Goal: Task Accomplishment & Management: Manage account settings

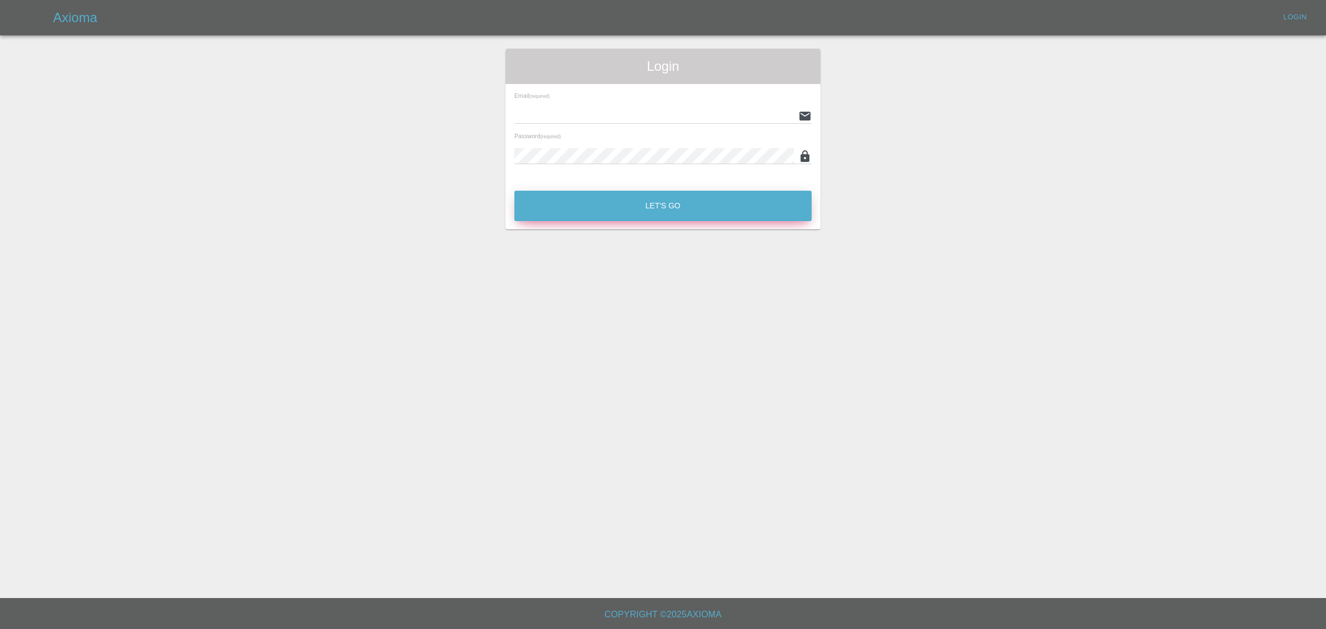
type input "[EMAIL_ADDRESS][DOMAIN_NAME]"
click at [668, 203] on button "Let's Go" at bounding box center [662, 206] width 297 height 30
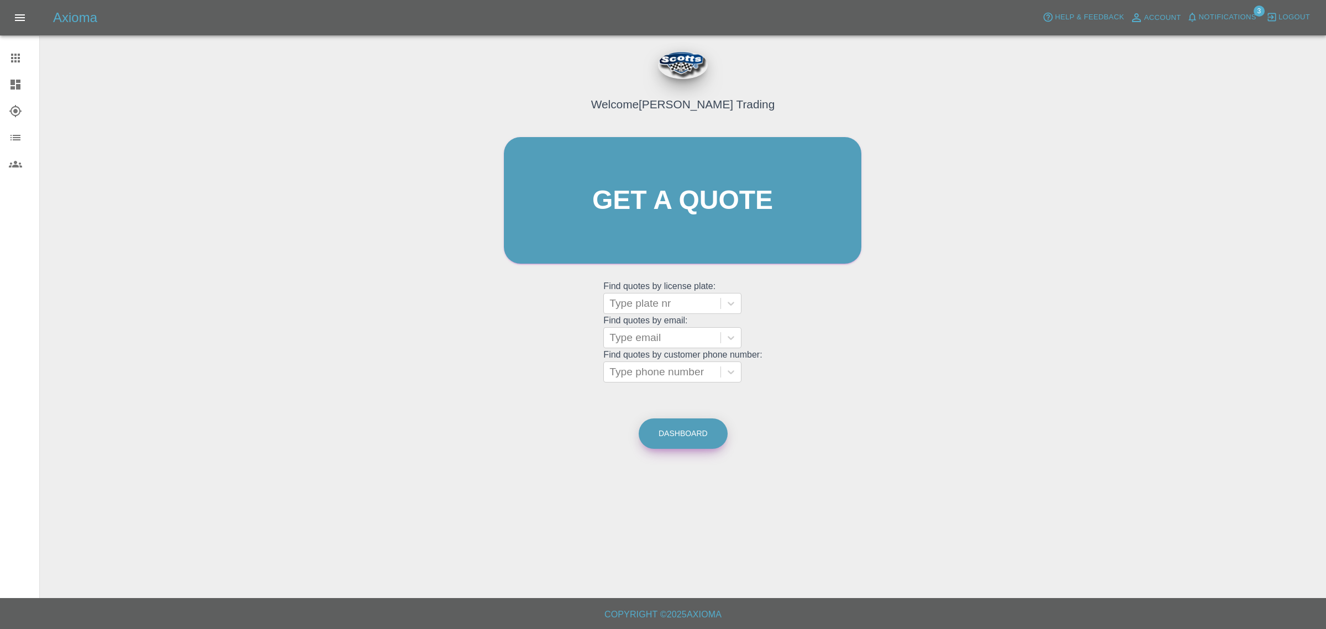
click at [684, 439] on link "Dashboard" at bounding box center [683, 433] width 89 height 30
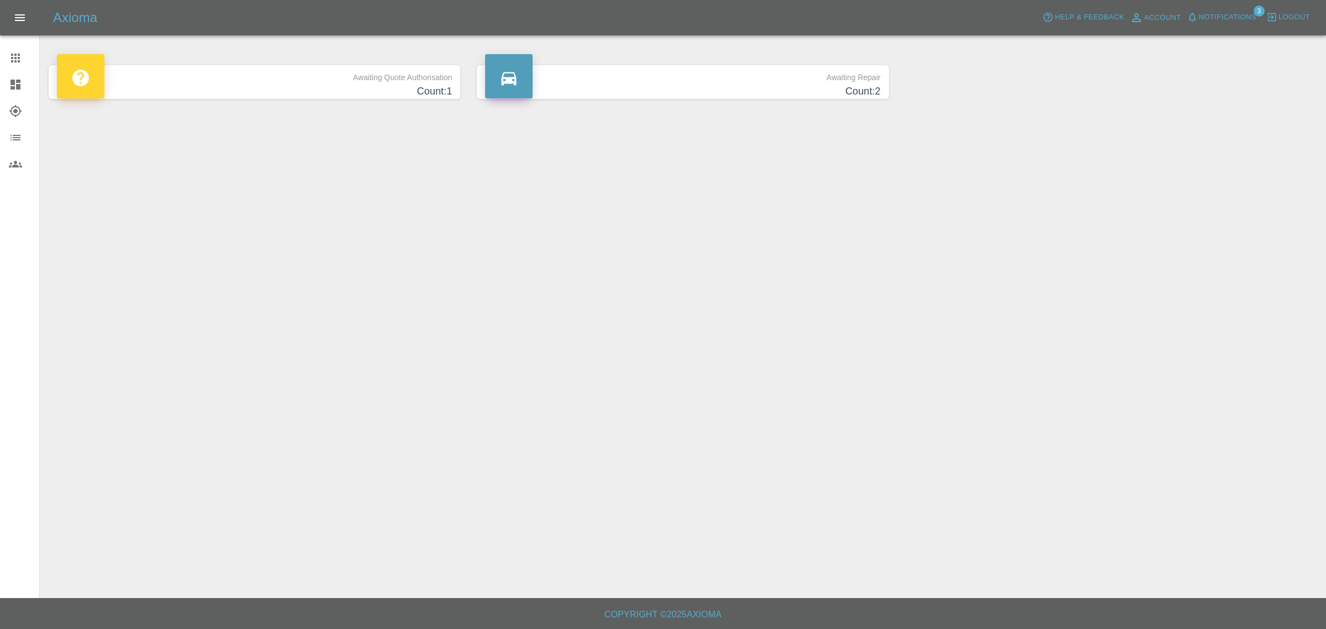
click at [249, 91] on h4 "Count: 1" at bounding box center [254, 91] width 395 height 15
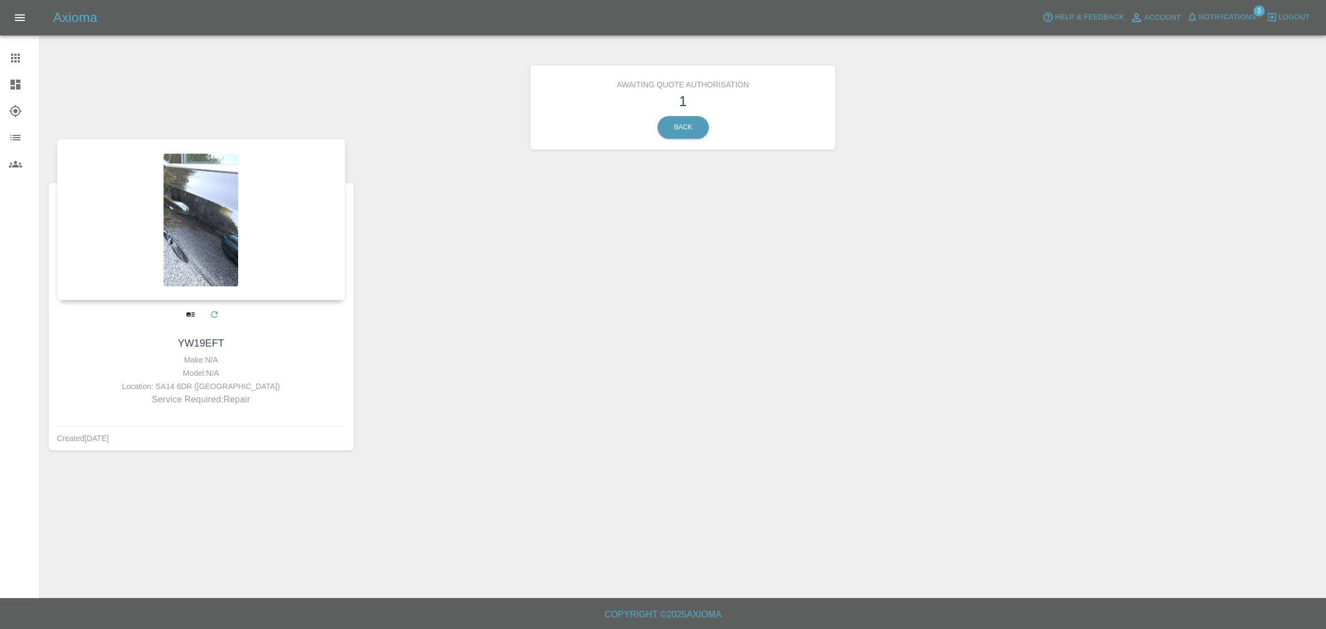
click at [229, 246] on div at bounding box center [201, 219] width 288 height 161
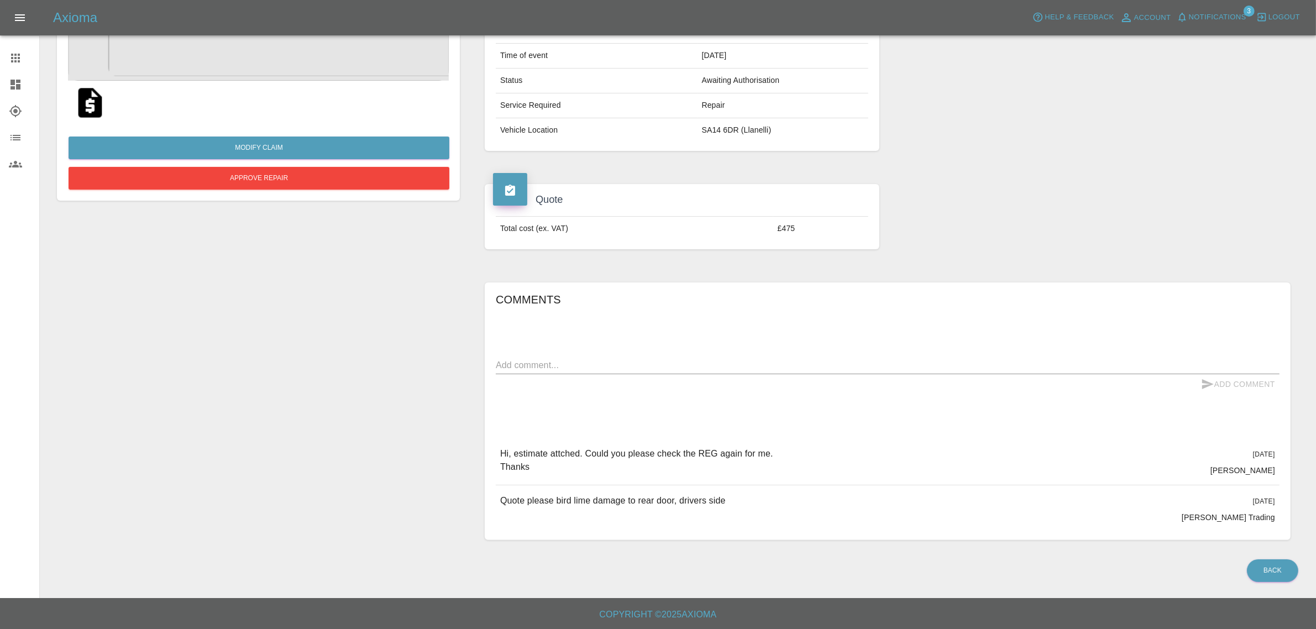
scroll to position [164, 0]
click at [1059, 402] on div "Comments x Add Comment Hi, estimate attched. Could you please check the REG aga…" at bounding box center [888, 411] width 784 height 241
drag, startPoint x: 1058, startPoint y: 402, endPoint x: 1026, endPoint y: 410, distance: 33.1
click at [1029, 409] on div "Comments x Add Comment Hi, estimate attched. Could you please check the REG aga…" at bounding box center [888, 411] width 784 height 241
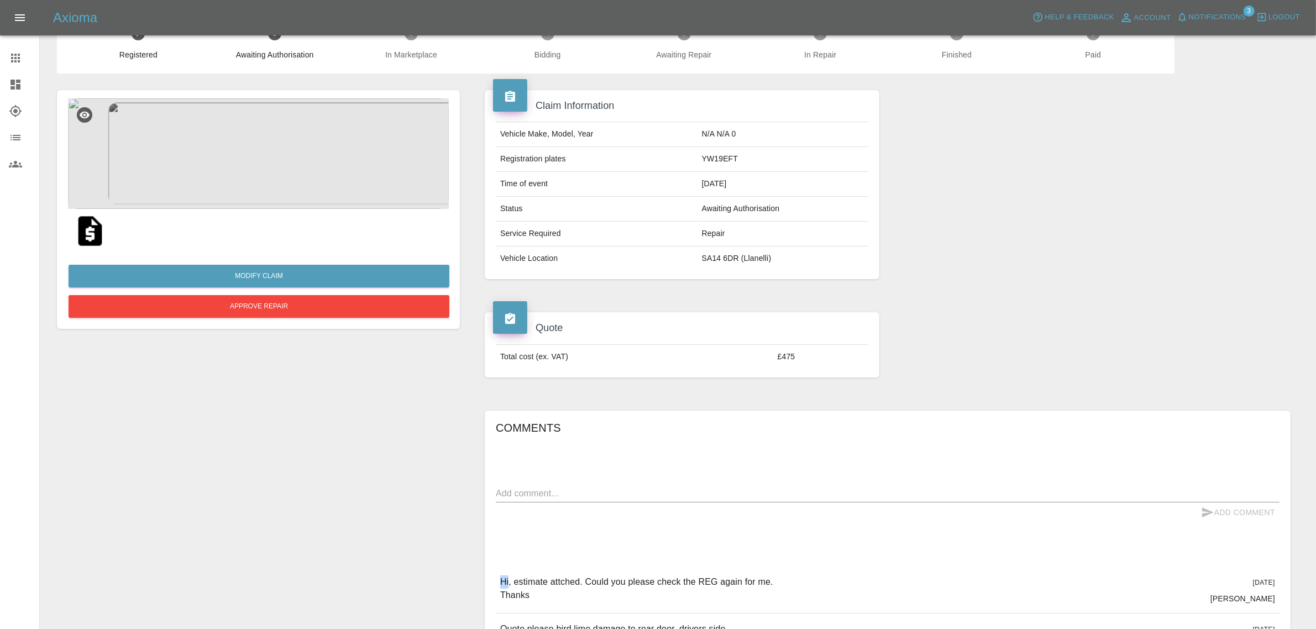
scroll to position [69, 0]
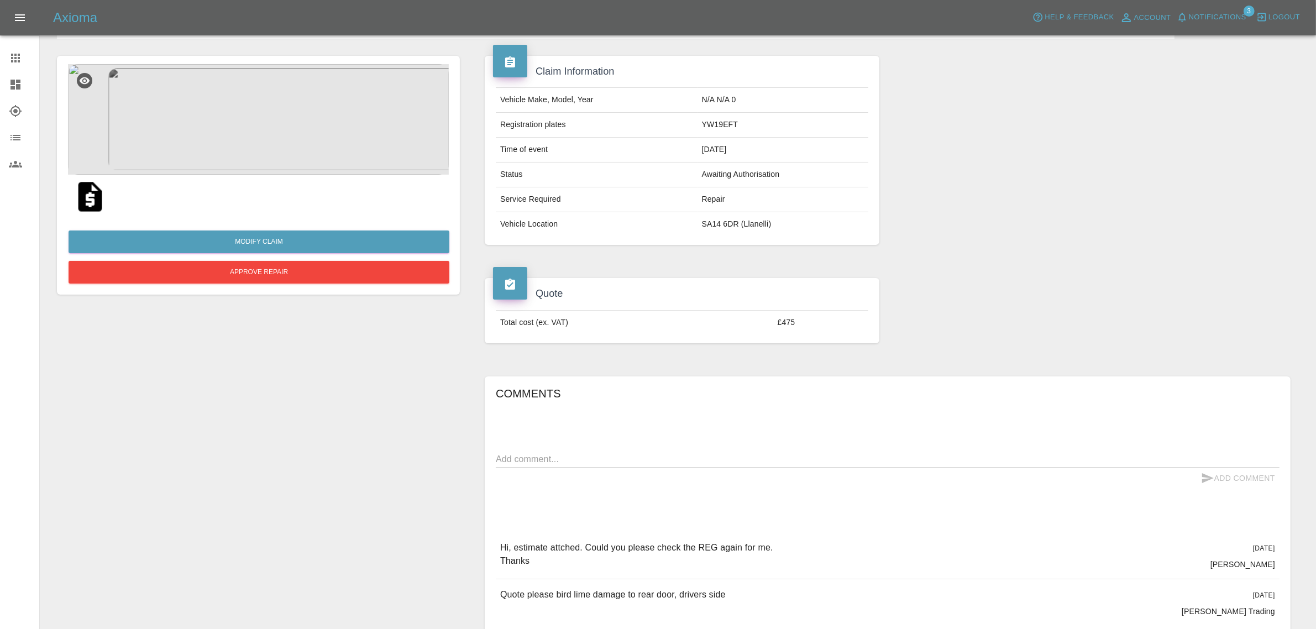
click at [561, 418] on div "Comments x Add Comment Hi, estimate attched. Could you please check the REG aga…" at bounding box center [888, 505] width 784 height 241
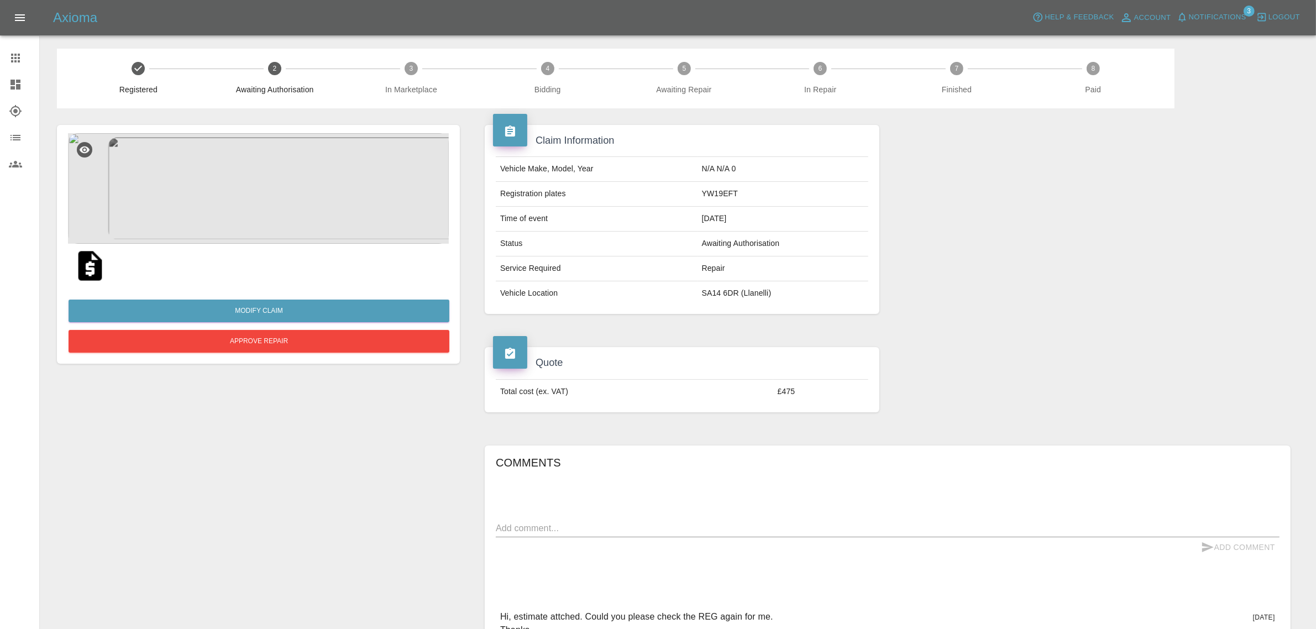
click at [1219, 14] on span "Notifications" at bounding box center [1217, 17] width 57 height 13
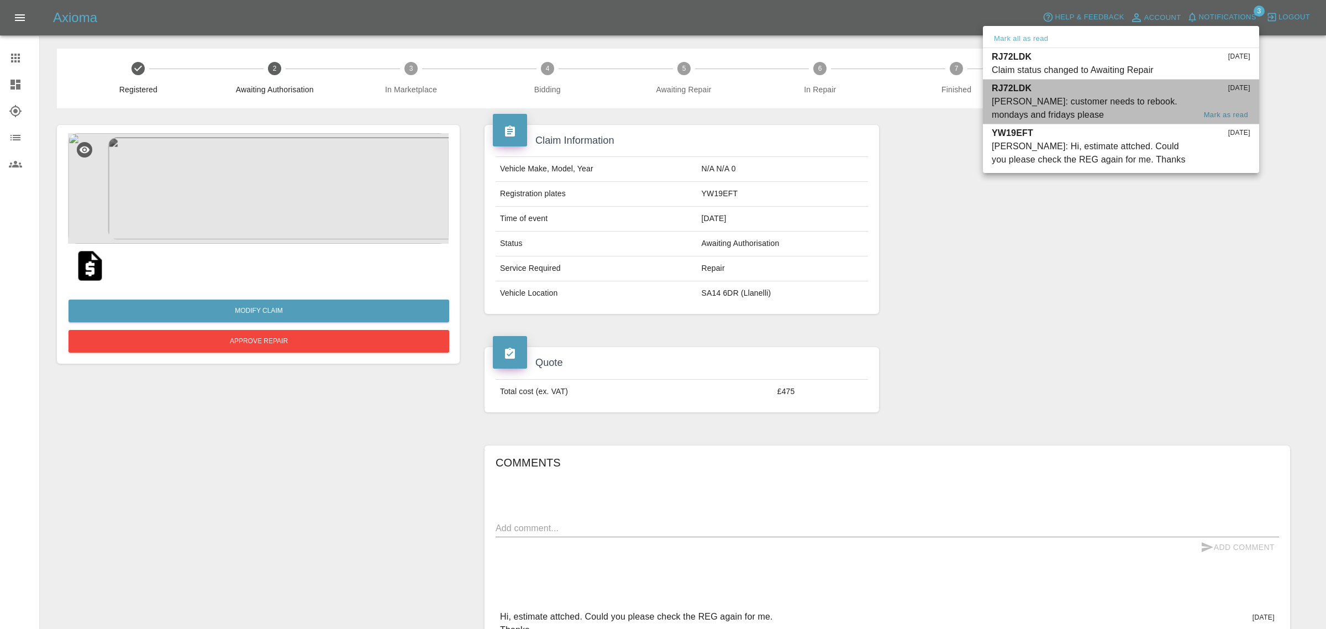
click at [1072, 108] on div "[PERSON_NAME]: customer needs to rebook. mondays and fridays please" at bounding box center [1093, 108] width 203 height 27
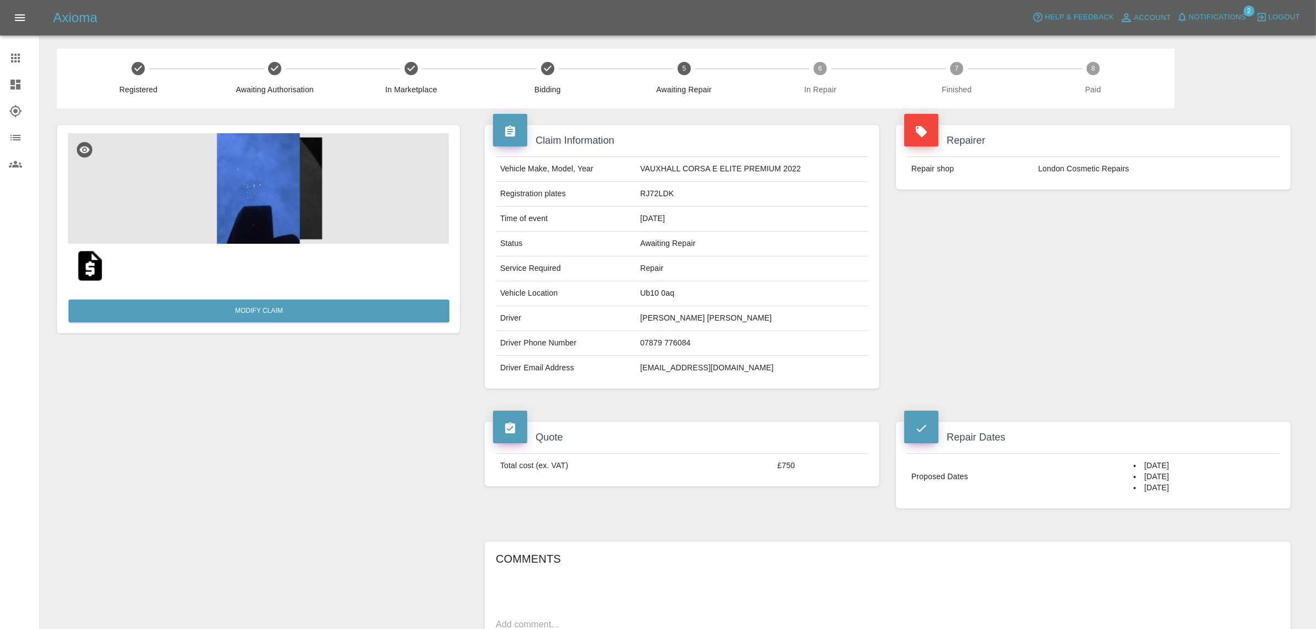
click at [1226, 18] on span "Notifications" at bounding box center [1217, 17] width 57 height 13
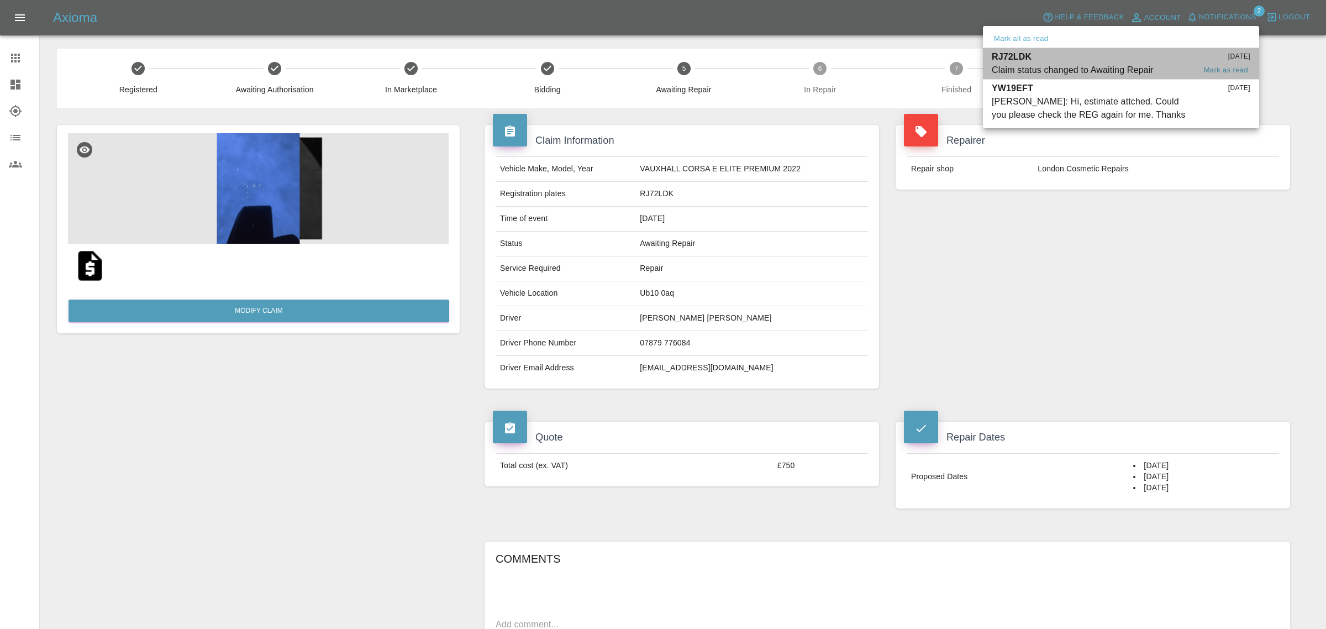
click at [1005, 64] on div "Claim status changed to Awaiting Repair" at bounding box center [1073, 70] width 162 height 13
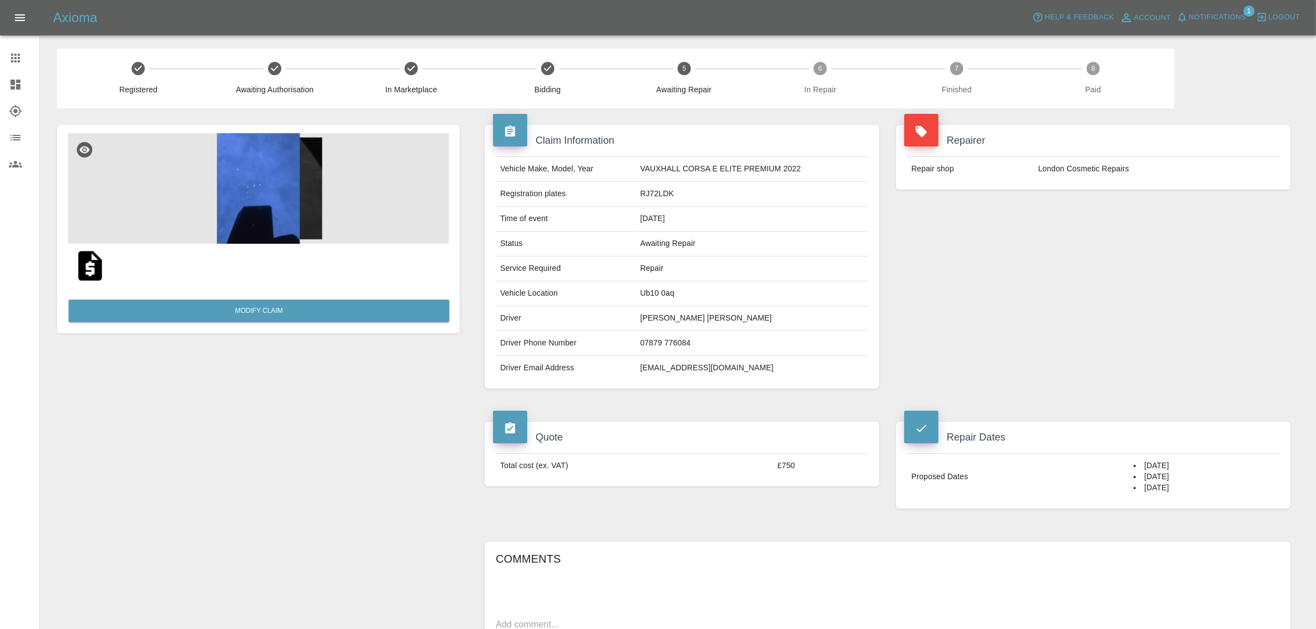
click at [1195, 13] on span "Notifications" at bounding box center [1217, 17] width 57 height 13
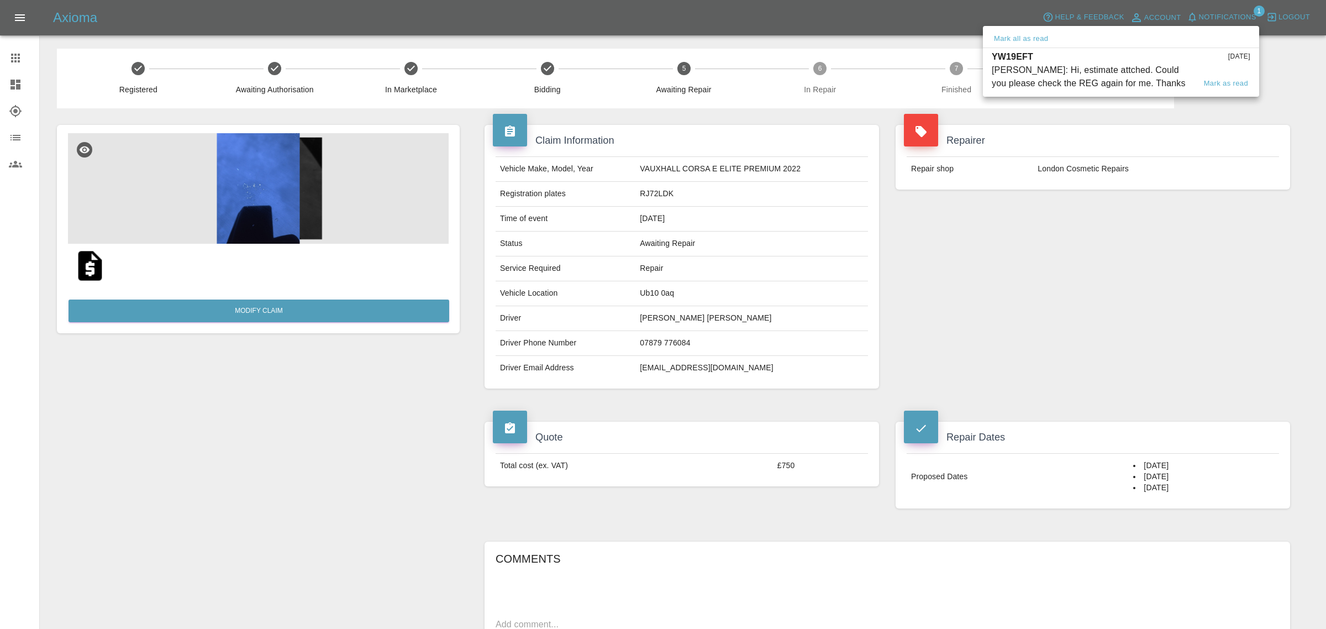
click at [1138, 77] on div "[PERSON_NAME]: Hi, estimate attched. Could you please check the REG again for m…" at bounding box center [1093, 77] width 203 height 27
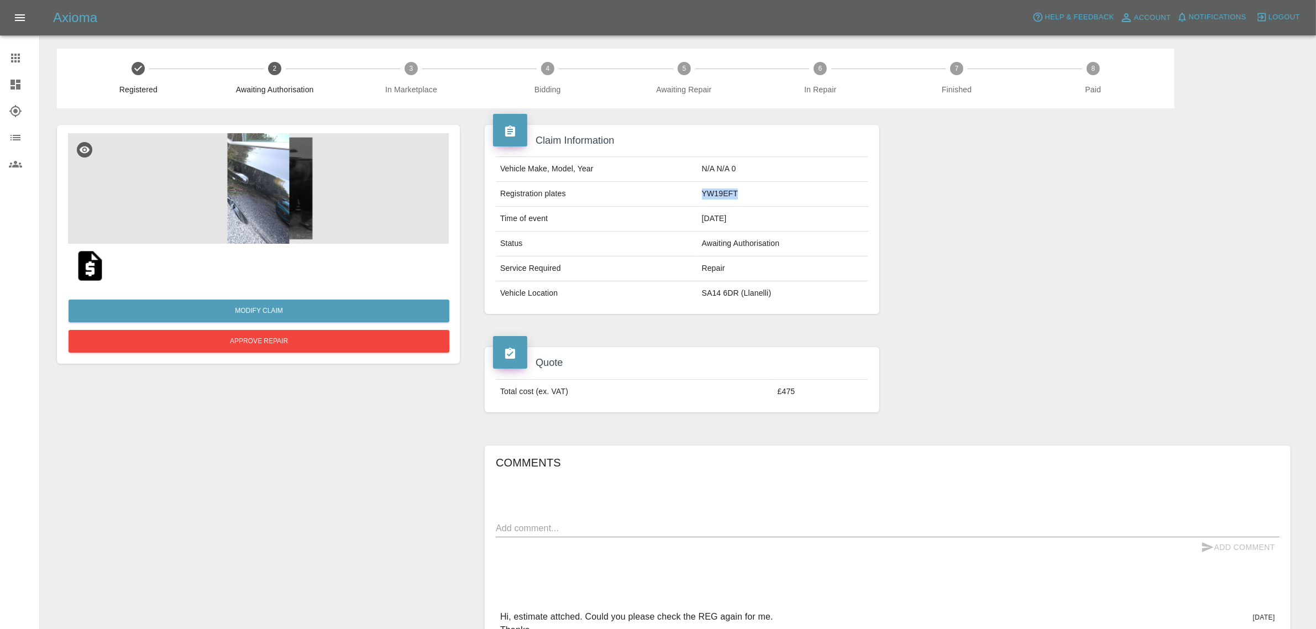
drag, startPoint x: 702, startPoint y: 192, endPoint x: 742, endPoint y: 188, distance: 40.5
click at [742, 188] on td "YW19EFT" at bounding box center [782, 194] width 171 height 25
copy td "YW19EFT"
click at [264, 312] on link "Modify Claim" at bounding box center [259, 311] width 381 height 23
